Goal: Book appointment/travel/reservation

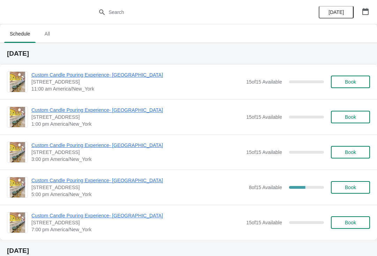
click at [364, 150] on button "Book" at bounding box center [350, 152] width 39 height 13
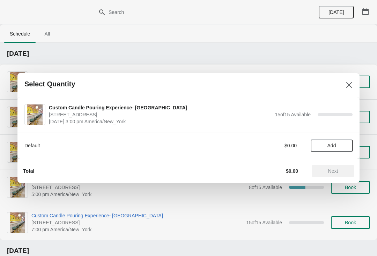
click at [337, 151] on button "Add" at bounding box center [331, 146] width 42 height 13
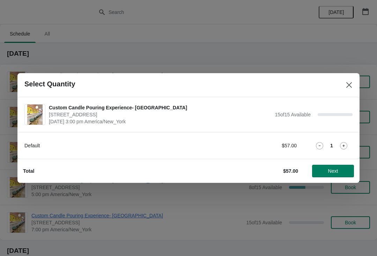
click at [346, 148] on icon at bounding box center [343, 145] width 7 height 7
click at [337, 173] on span "Next" at bounding box center [333, 171] width 10 height 6
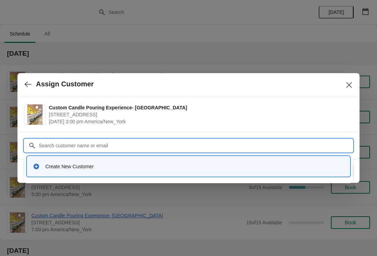
click at [54, 171] on div "Create New Customer" at bounding box center [188, 166] width 317 height 14
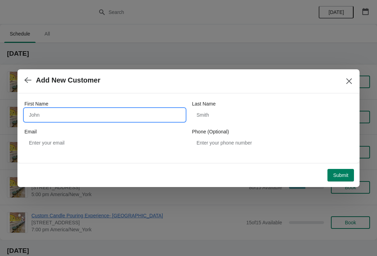
click at [56, 114] on input "First Name" at bounding box center [104, 115] width 160 height 13
type input "[PERSON_NAME]"
click at [208, 107] on label "Last Name" at bounding box center [204, 103] width 24 height 7
click at [208, 109] on input "Last Name" at bounding box center [272, 115] width 160 height 13
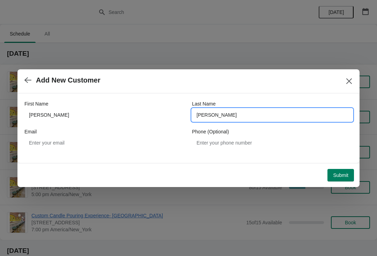
type input "[PERSON_NAME]"
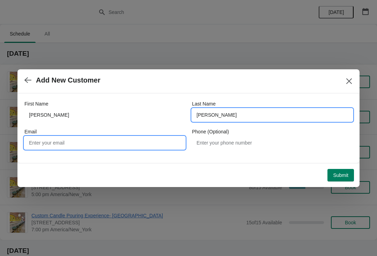
click at [72, 148] on input "Email" at bounding box center [104, 143] width 160 height 13
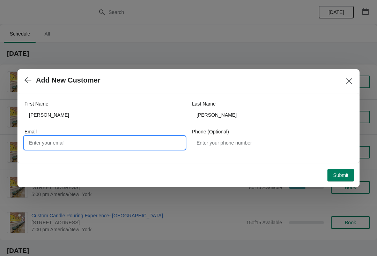
click at [344, 178] on span "Submit" at bounding box center [340, 176] width 15 height 6
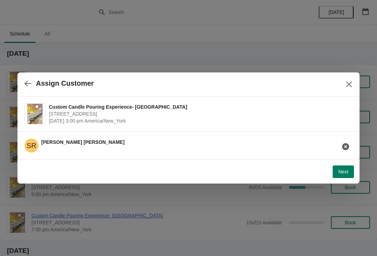
click at [337, 173] on button "Next" at bounding box center [342, 172] width 21 height 13
select select "Friend"
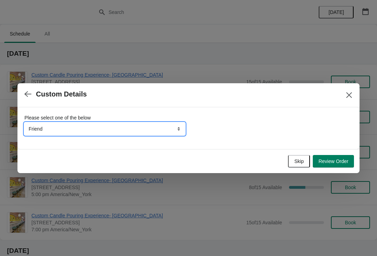
click at [62, 134] on select "Friend Instagram TikTok Yelp Walk-by Attended an event Google Other" at bounding box center [104, 129] width 160 height 13
